Goal: Task Accomplishment & Management: Use online tool/utility

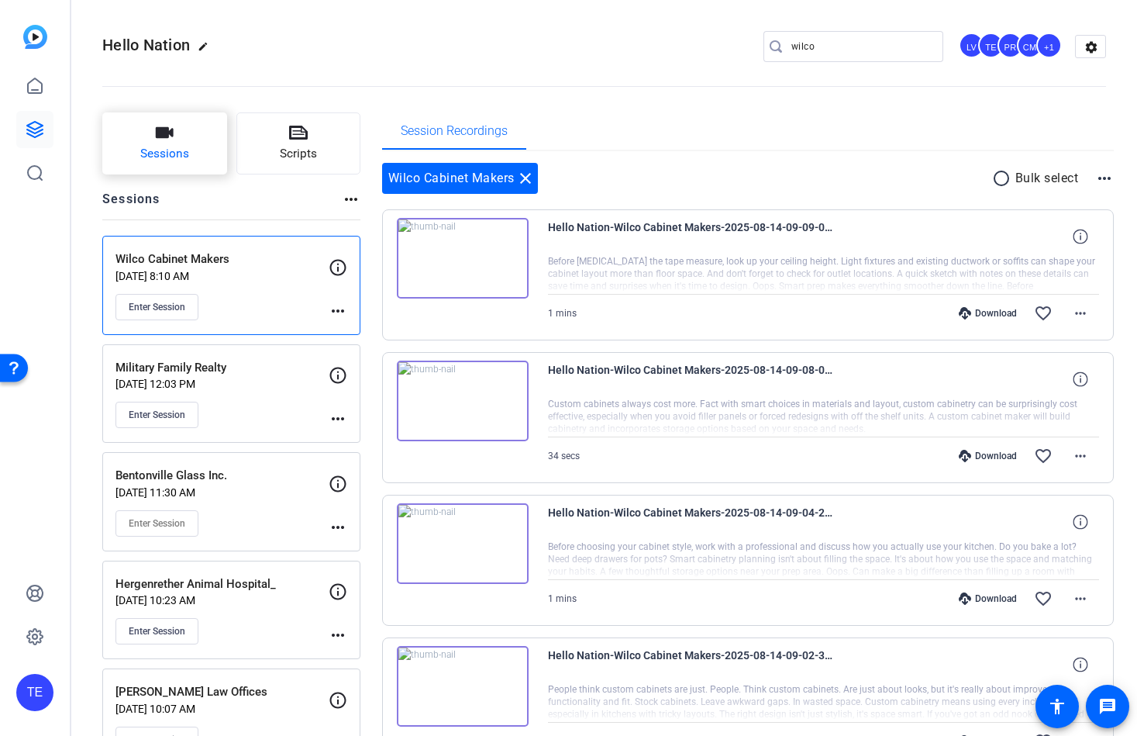
click at [156, 136] on icon "button" at bounding box center [165, 132] width 18 height 11
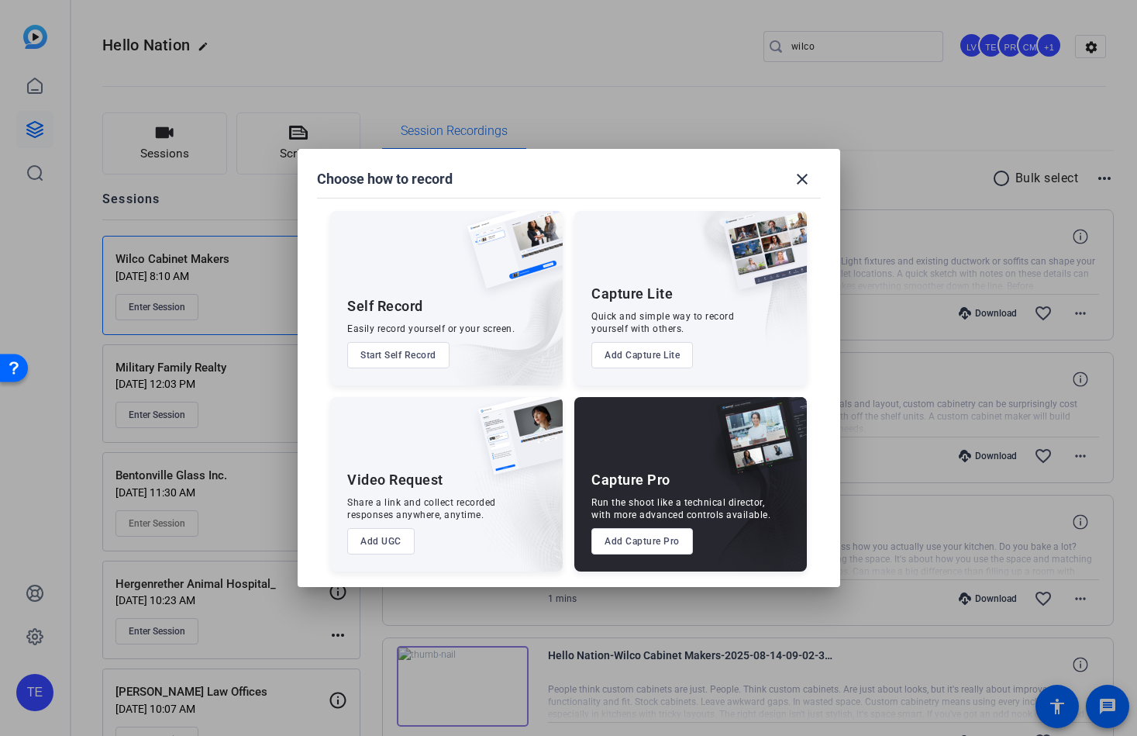
click at [600, 533] on button "Add Capture Pro" at bounding box center [643, 541] width 102 height 26
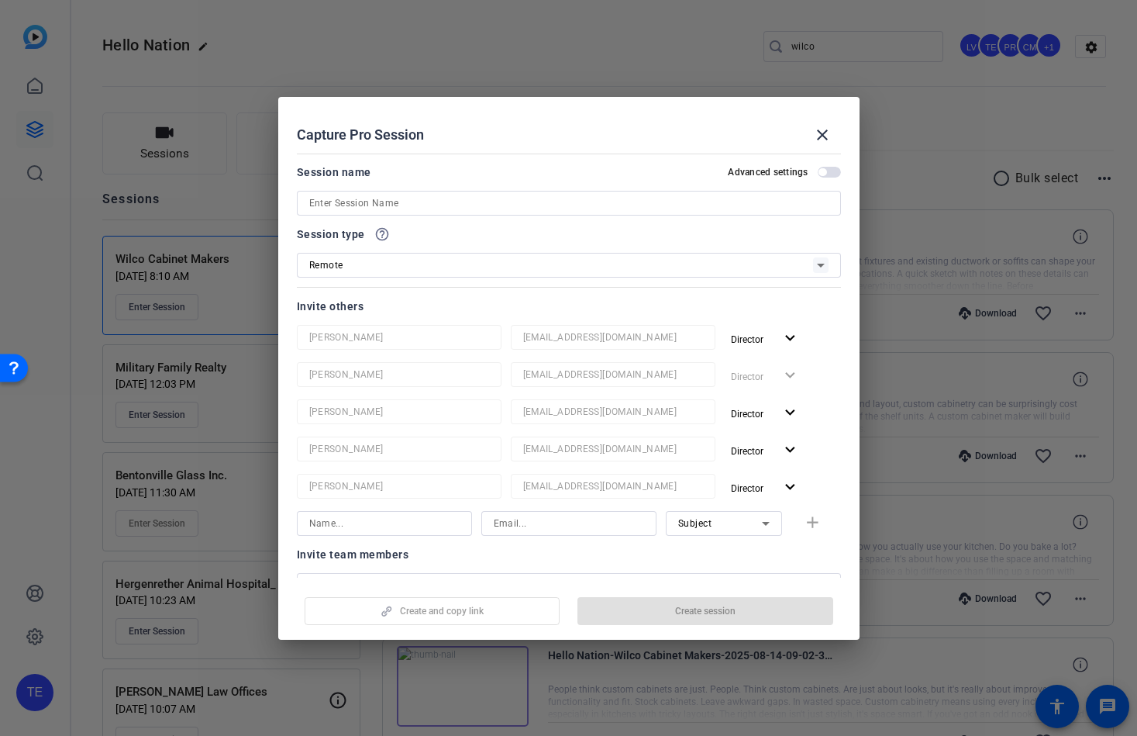
click at [371, 202] on input at bounding box center [568, 203] width 519 height 19
type input "The Gold Shop_"
click at [716, 605] on span "Create session" at bounding box center [705, 611] width 60 height 12
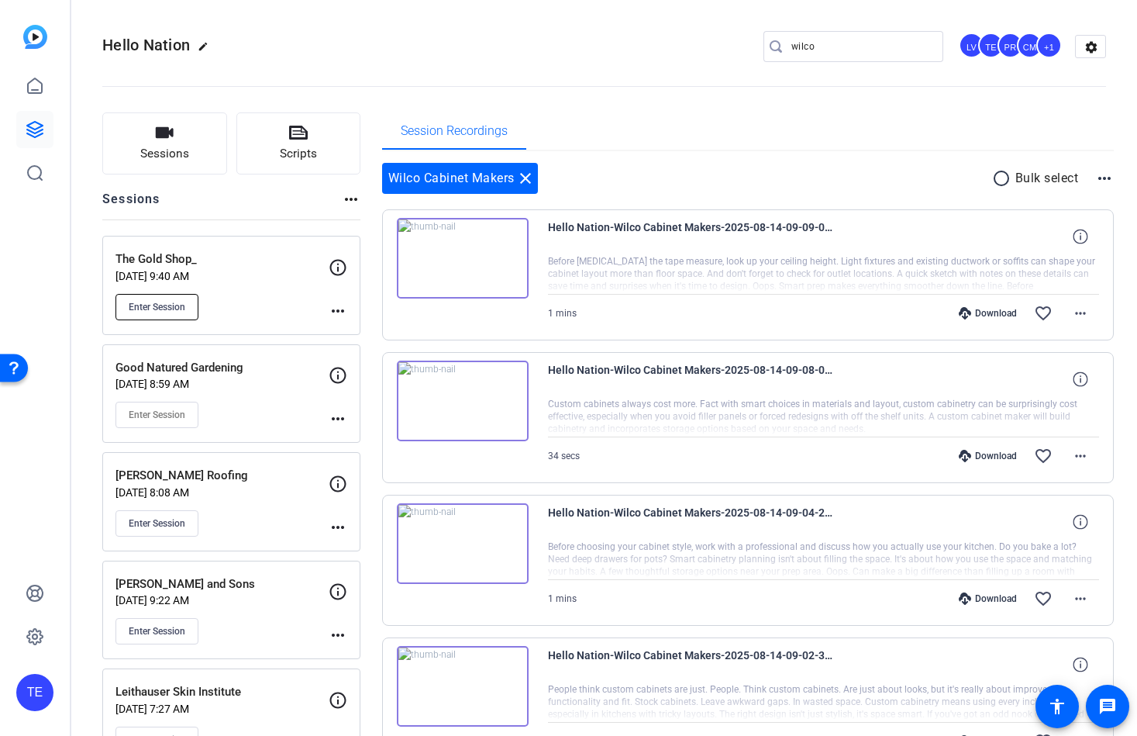
click at [174, 296] on button "Enter Session" at bounding box center [157, 307] width 83 height 26
click at [846, 56] on div "wilco" at bounding box center [862, 46] width 140 height 31
drag, startPoint x: 845, startPoint y: 50, endPoint x: 622, endPoint y: 36, distance: 223.8
click at [623, 36] on div "Hello Nation edit wilco LV TE PR CM +1 settings" at bounding box center [604, 46] width 1004 height 23
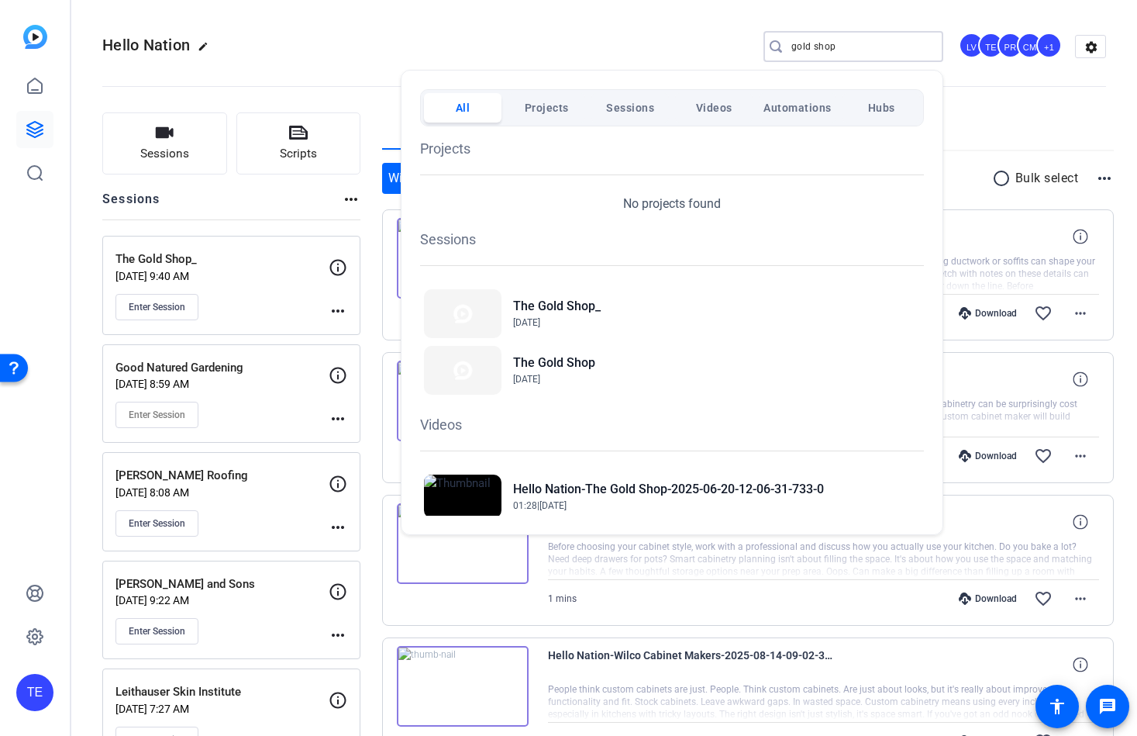
drag, startPoint x: 325, startPoint y: 302, endPoint x: 332, endPoint y: 310, distance: 10.4
click at [325, 303] on div at bounding box center [568, 368] width 1137 height 736
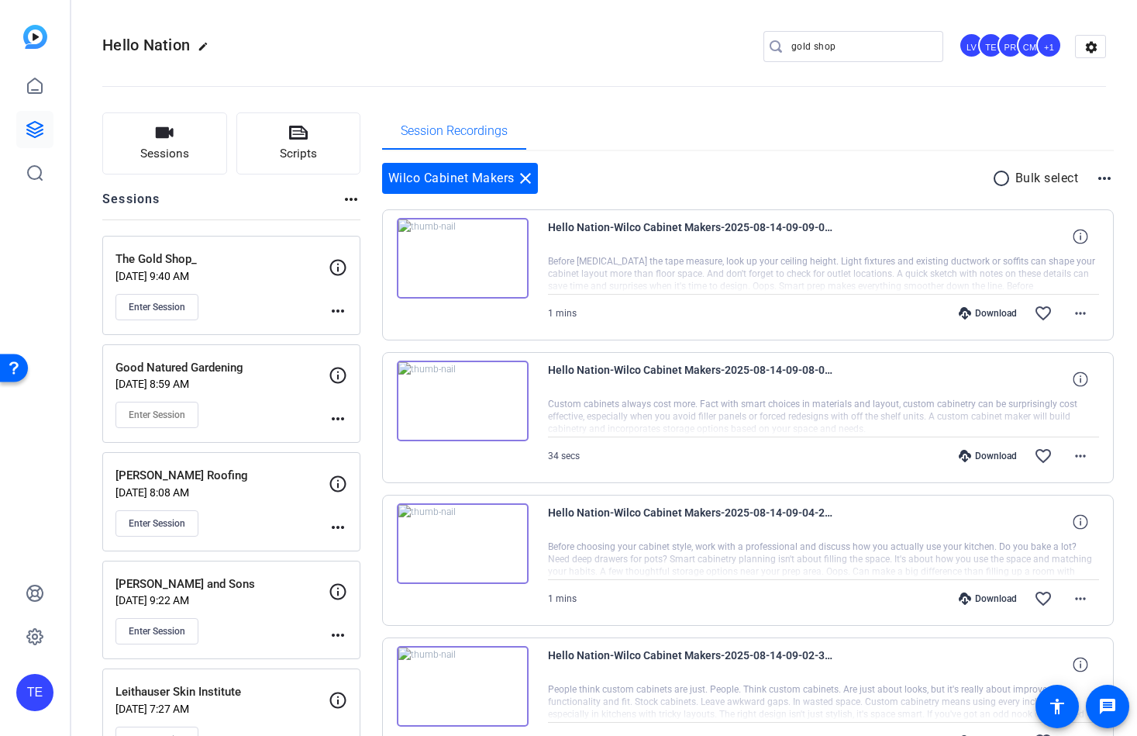
click at [338, 311] on mat-icon "more_horiz" at bounding box center [338, 311] width 19 height 19
click at [365, 337] on span "Edit Session" at bounding box center [376, 333] width 71 height 19
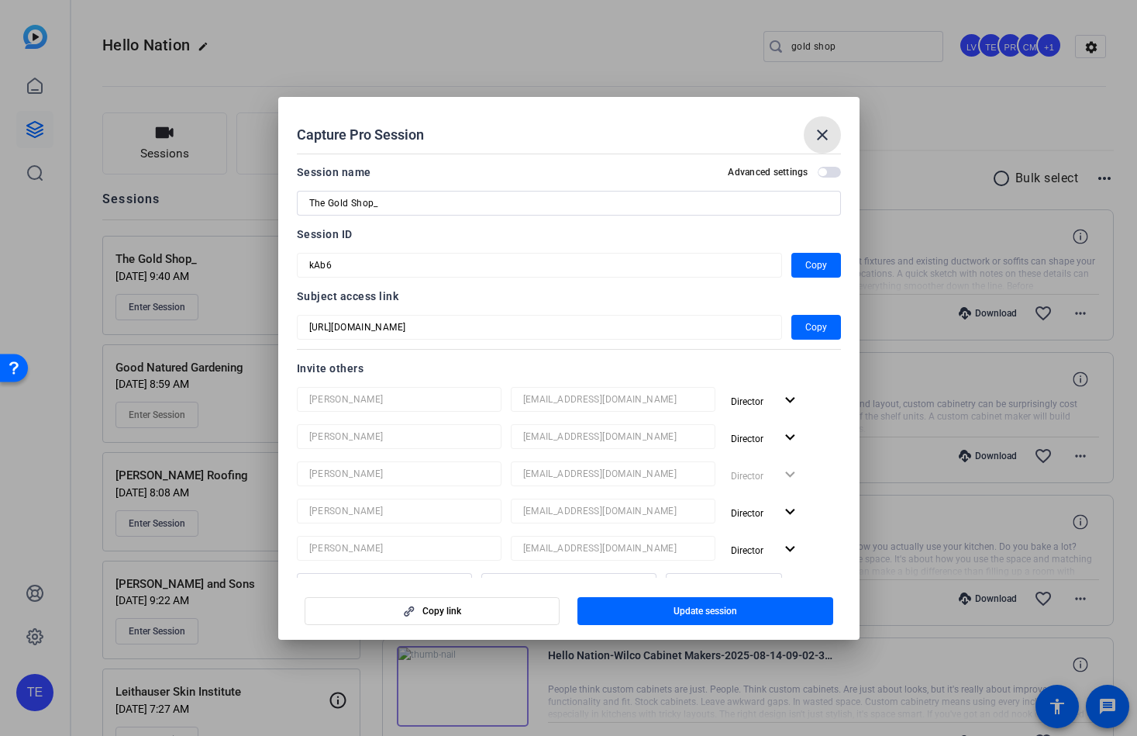
drag, startPoint x: 828, startPoint y: 133, endPoint x: 799, endPoint y: 136, distance: 29.6
click at [816, 134] on mat-icon "close" at bounding box center [822, 135] width 19 height 19
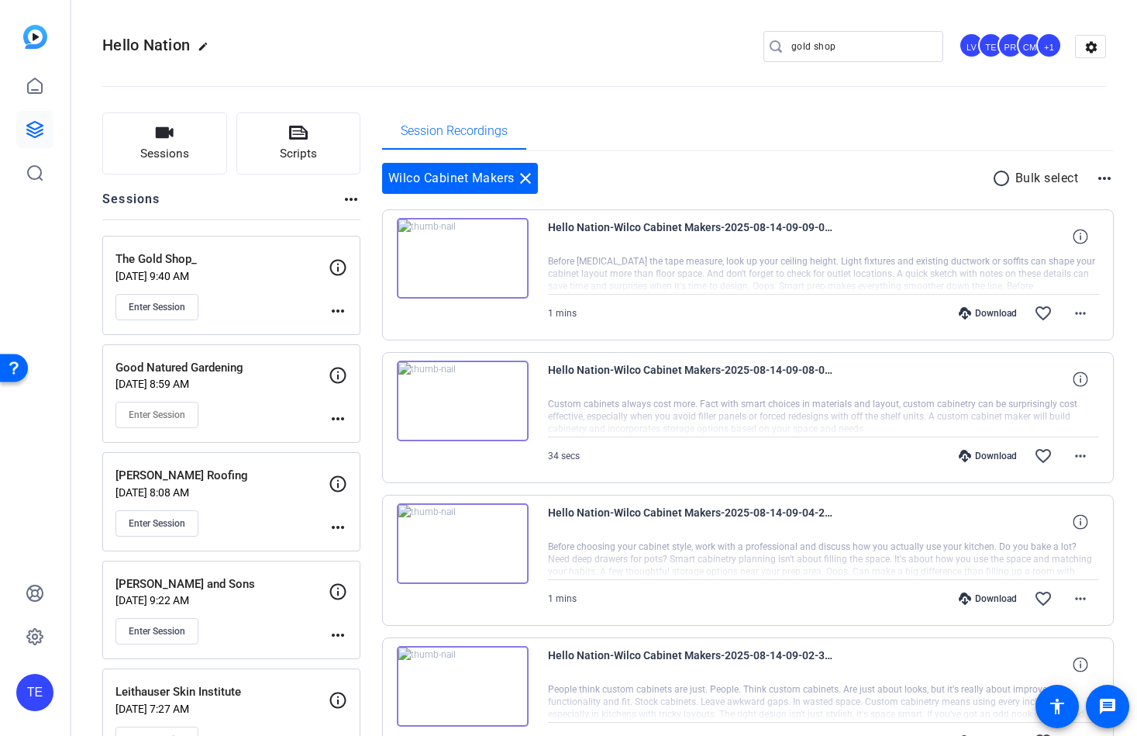
click at [854, 49] on input "gold shop" at bounding box center [862, 46] width 140 height 19
drag, startPoint x: 830, startPoint y: 45, endPoint x: 664, endPoint y: 17, distance: 168.3
click at [684, 21] on div "Hello Nation edit gold shop LV TE PR CM +1 settings" at bounding box center [604, 46] width 1004 height 117
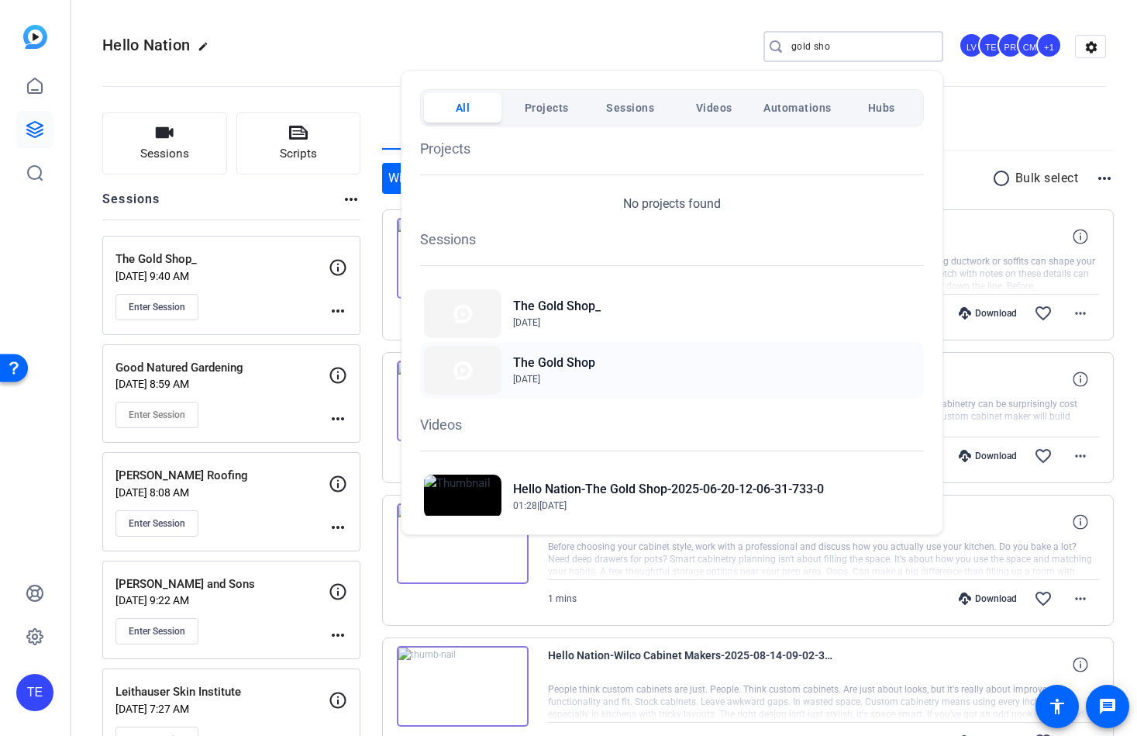
type input "gold sho"
click at [540, 377] on span "[DATE]" at bounding box center [526, 379] width 27 height 11
click at [542, 365] on h2 "The Gold Shop" at bounding box center [554, 363] width 82 height 19
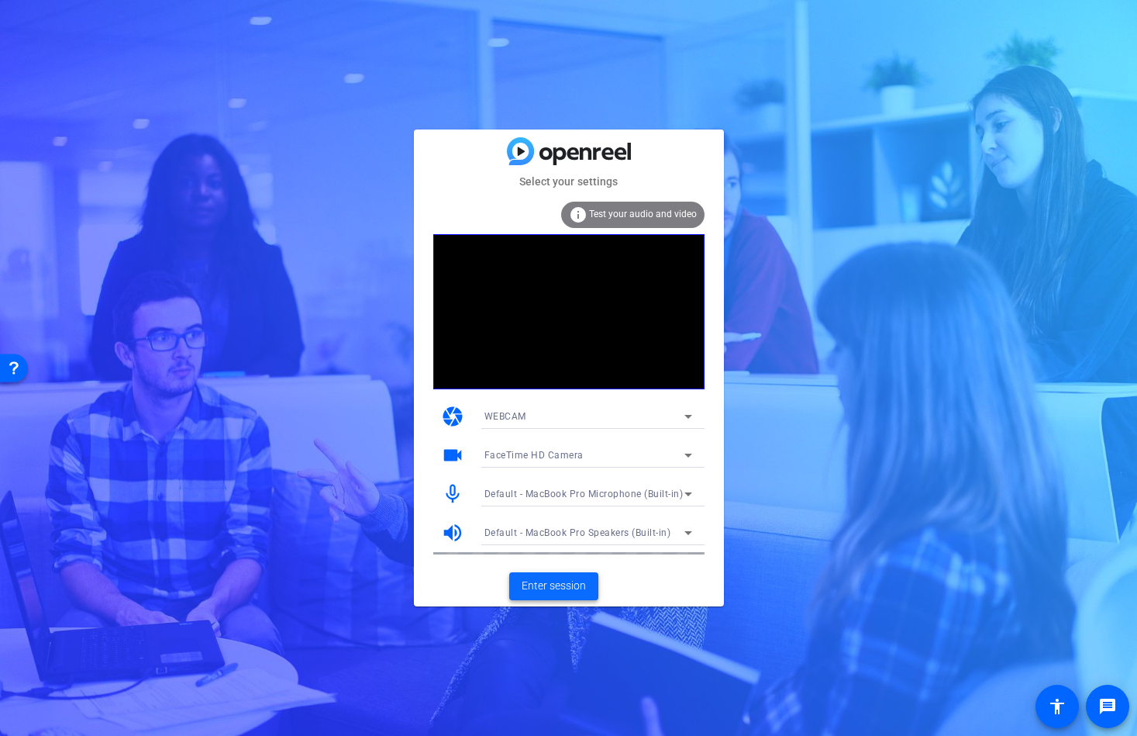
click at [551, 584] on span "Enter session" at bounding box center [554, 586] width 64 height 16
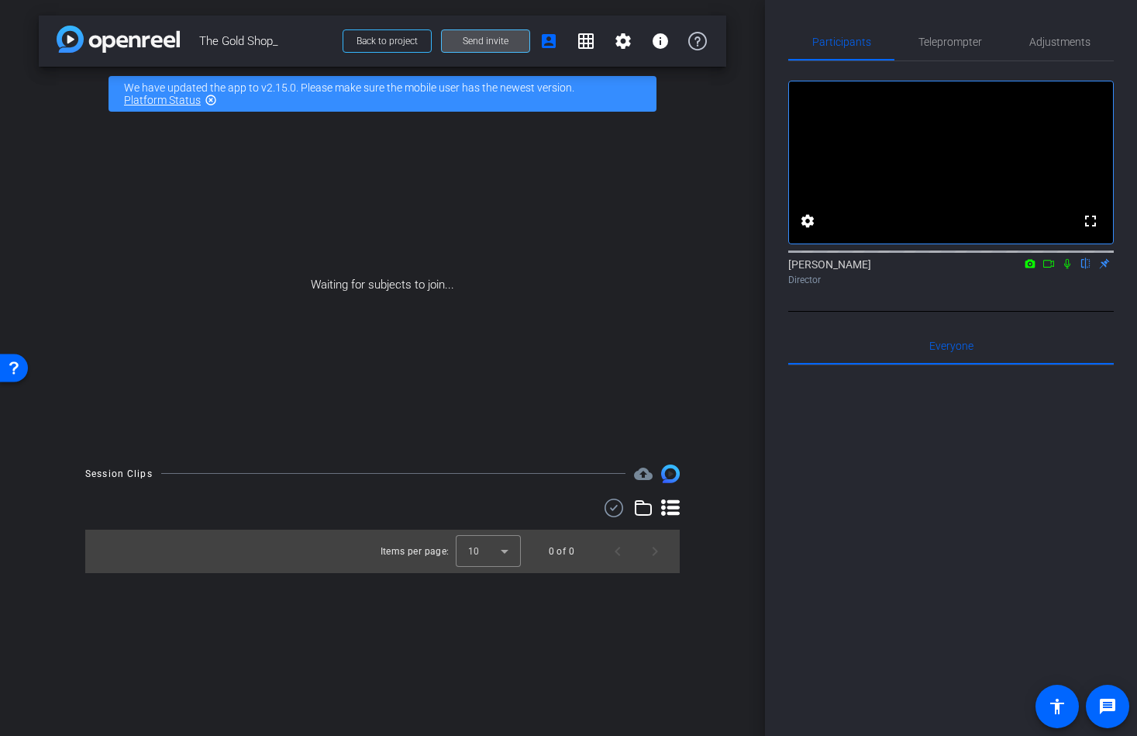
click at [475, 36] on span "Send invite" at bounding box center [486, 41] width 46 height 12
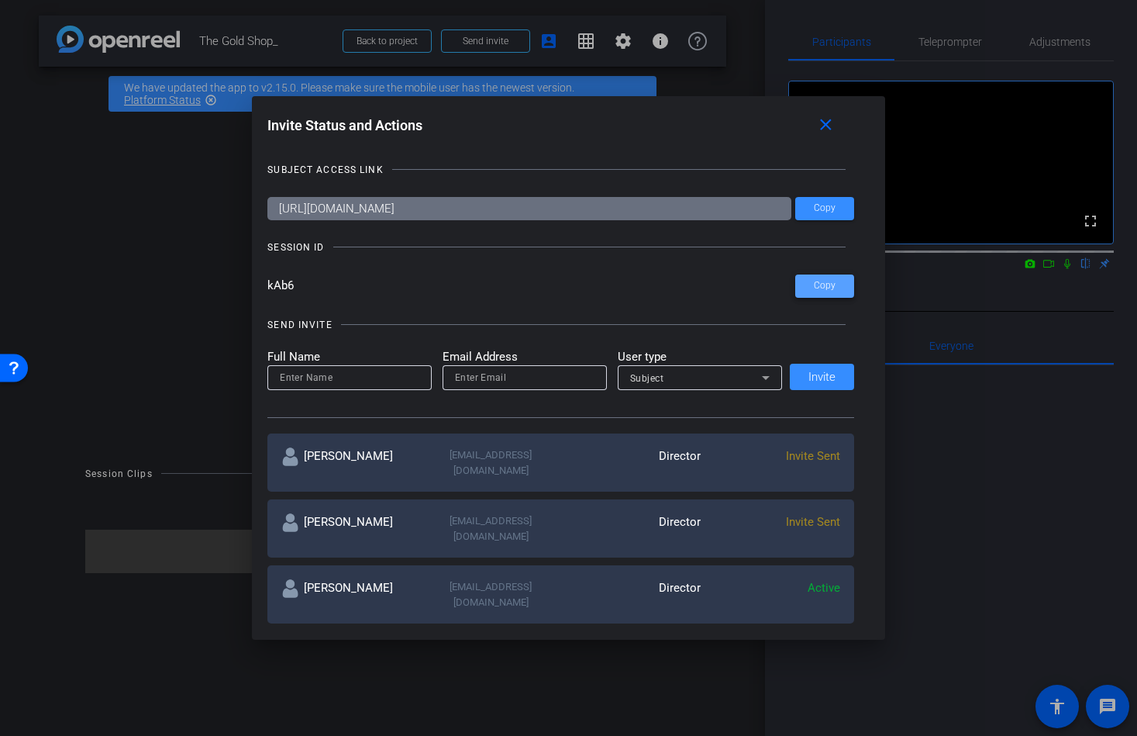
click at [820, 286] on span "Copy" at bounding box center [825, 286] width 22 height 12
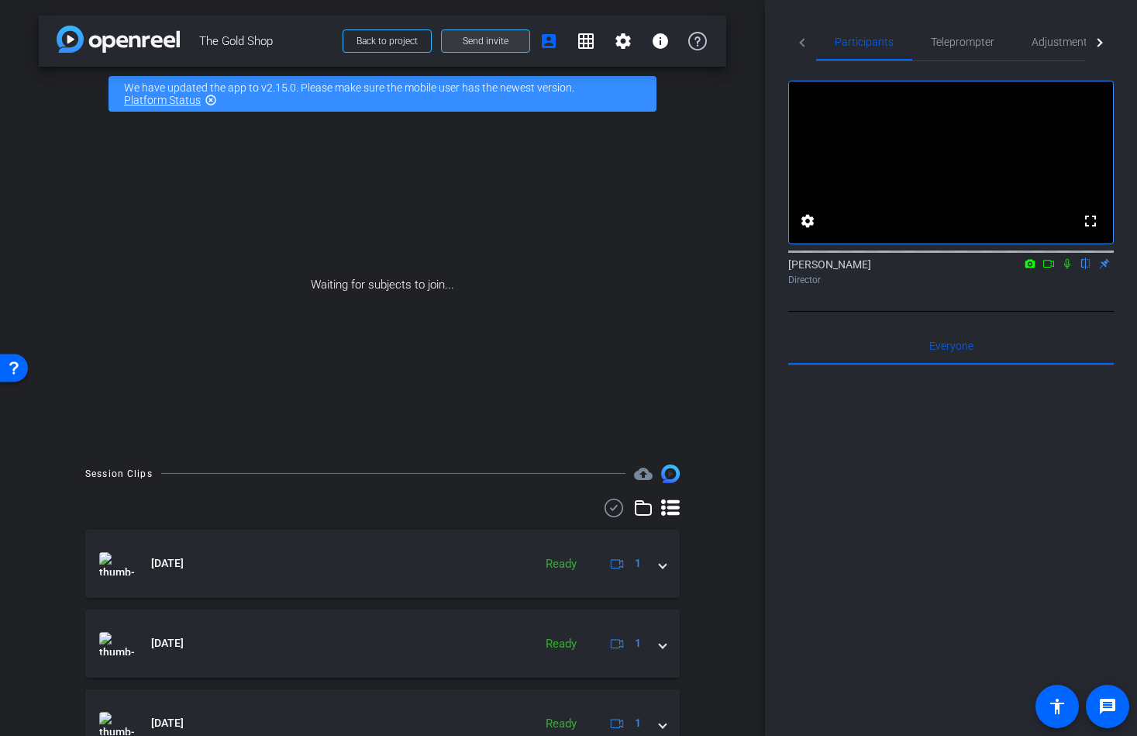
click at [485, 43] on span "Send invite" at bounding box center [486, 41] width 46 height 12
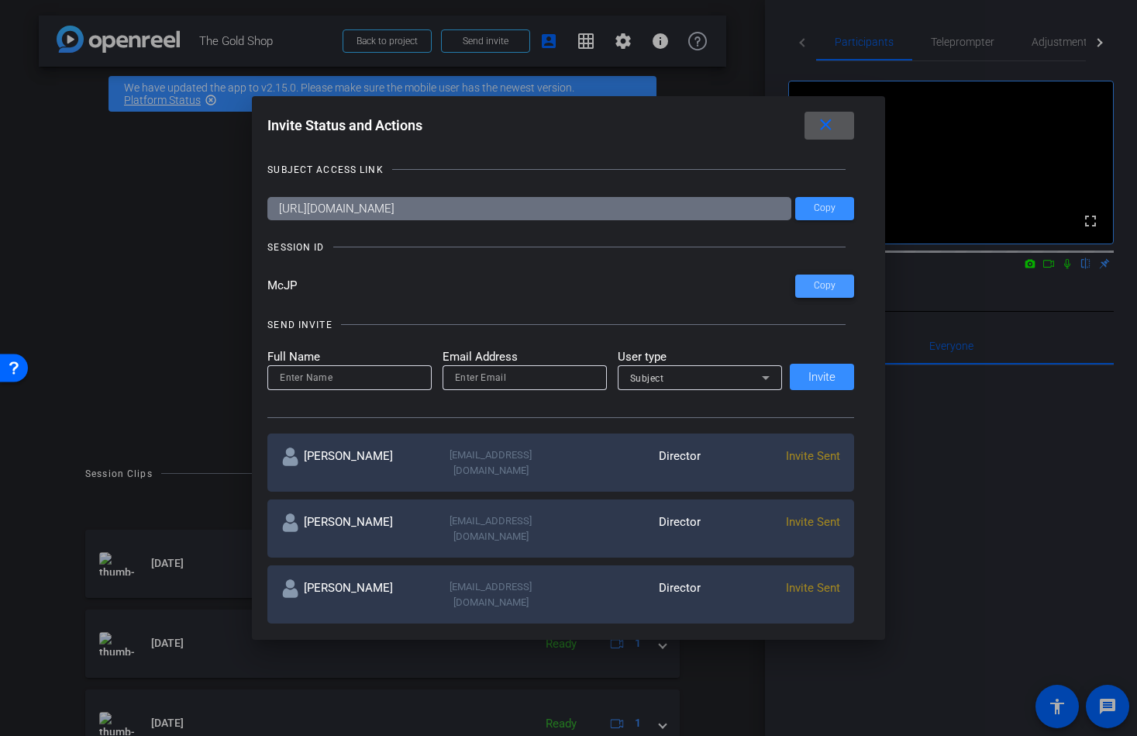
click at [844, 291] on span at bounding box center [825, 285] width 59 height 37
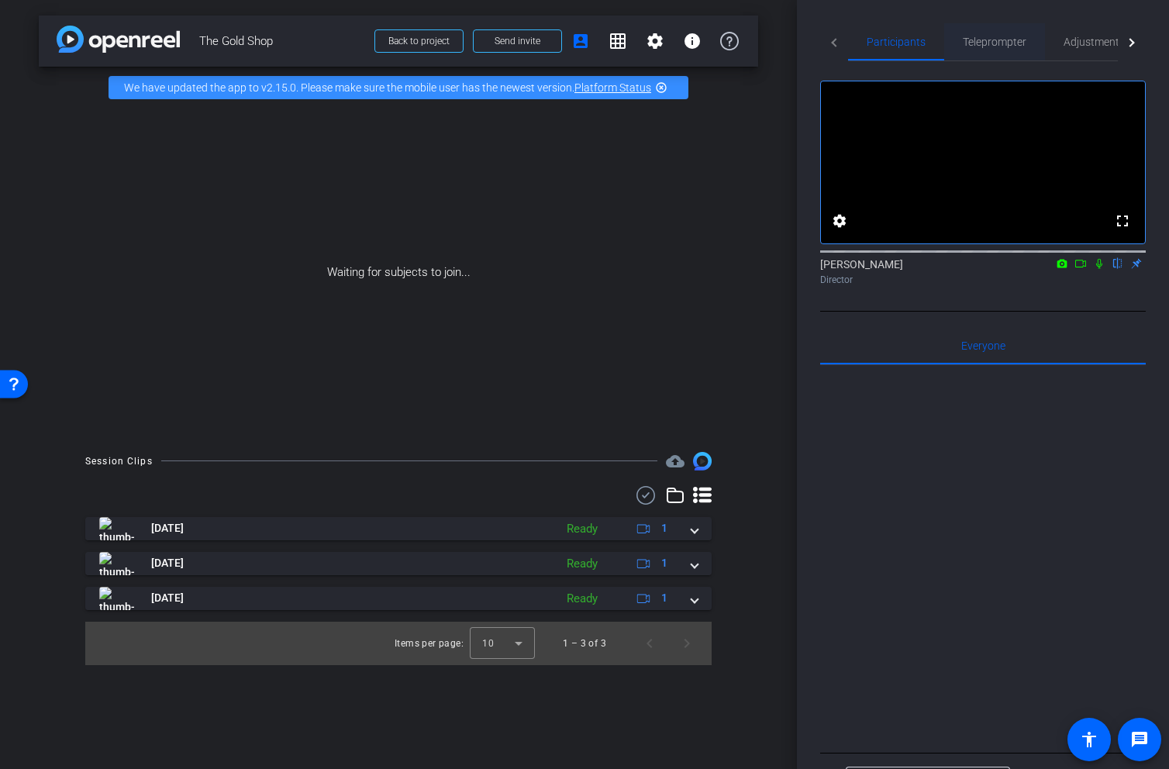
click at [975, 41] on span "Teleprompter" at bounding box center [995, 41] width 64 height 11
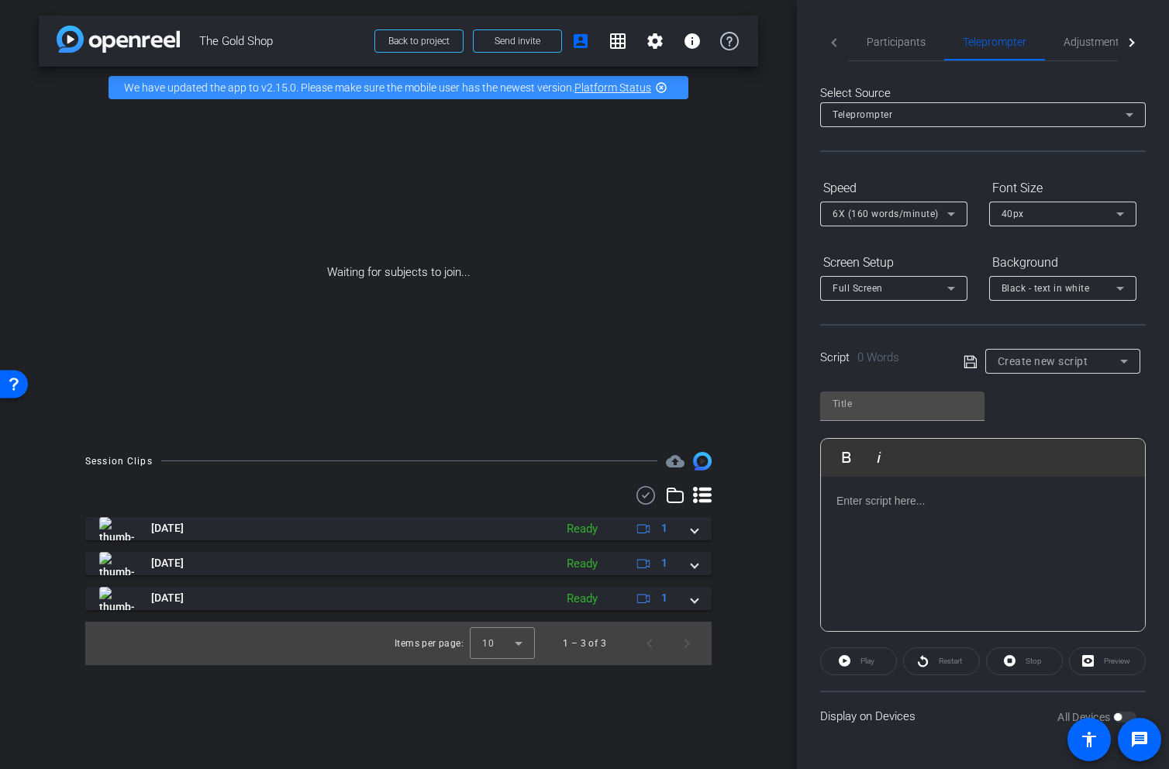
click at [851, 491] on div at bounding box center [983, 554] width 324 height 155
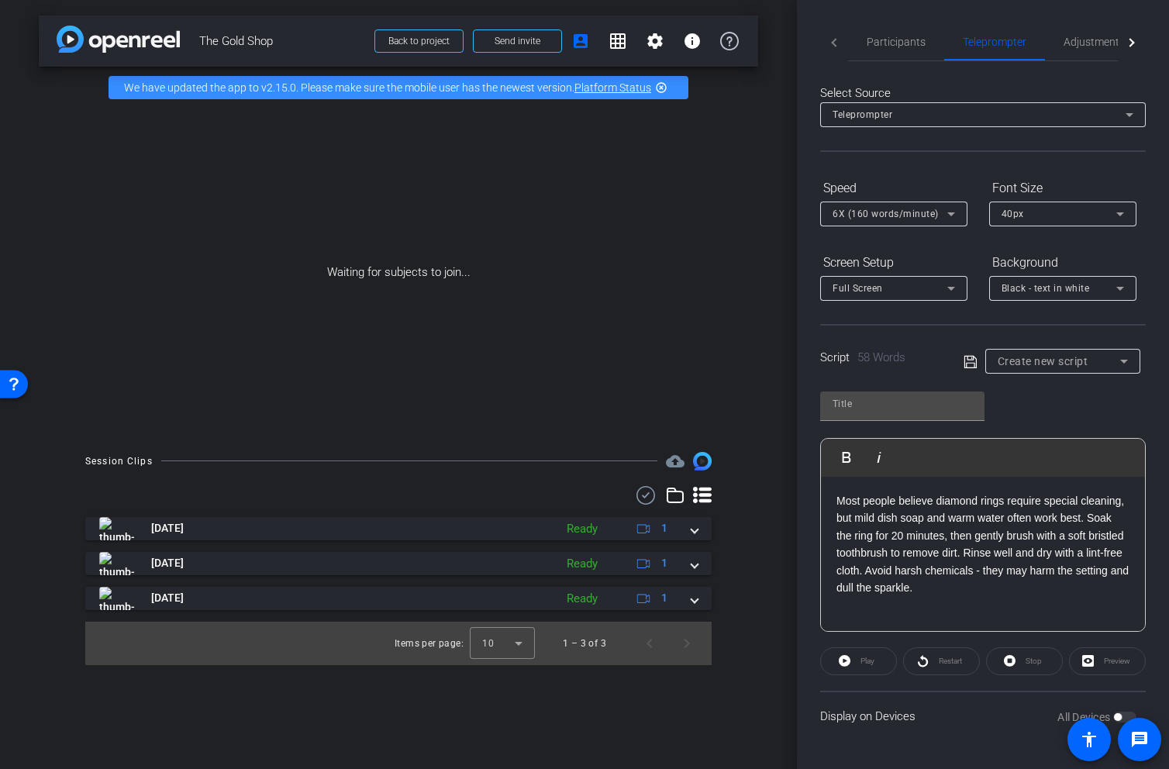
scroll to position [87, 0]
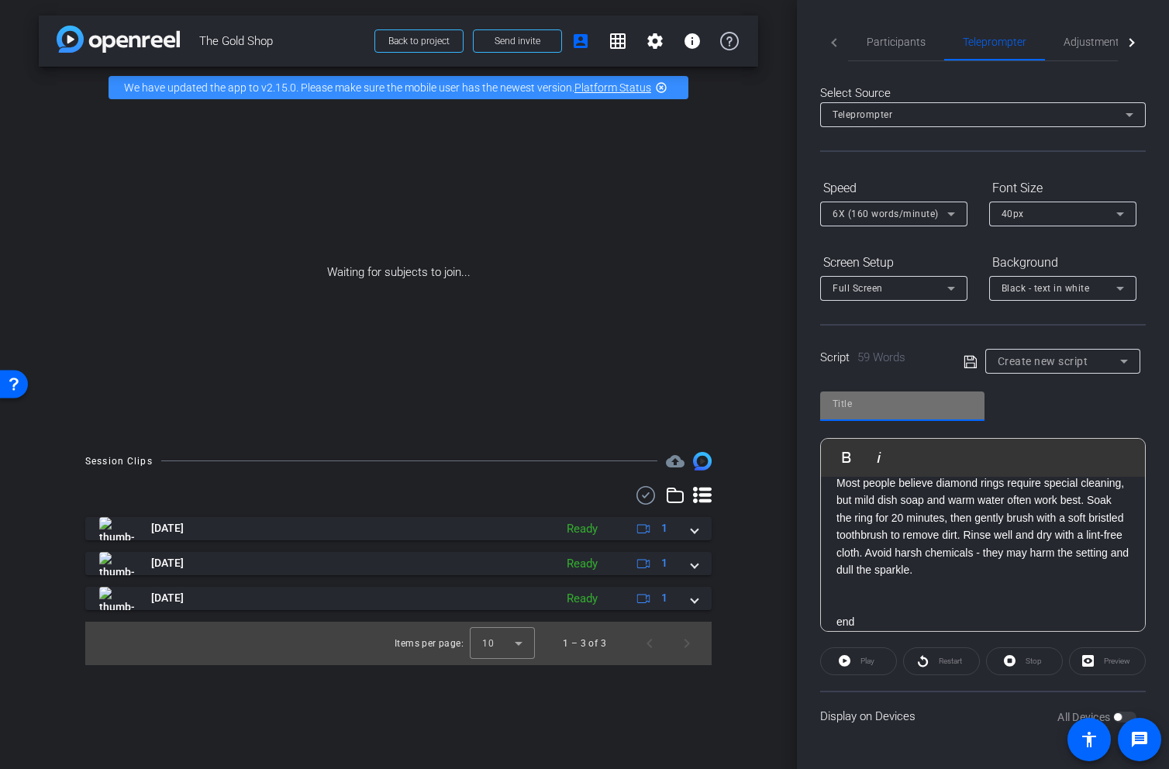
click at [909, 399] on input "text" at bounding box center [903, 404] width 140 height 19
type input "gold1"
click at [967, 357] on icon at bounding box center [970, 361] width 12 height 12
